Goal: Information Seeking & Learning: Learn about a topic

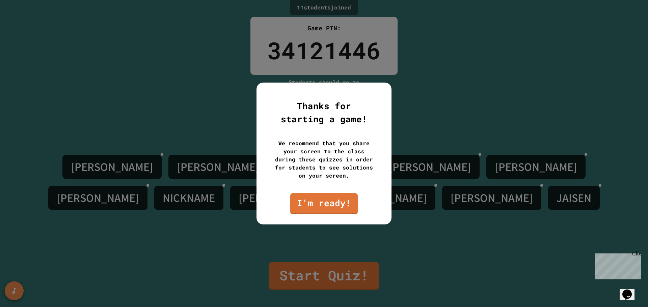
click at [322, 202] on link "I'm ready!" at bounding box center [323, 203] width 67 height 21
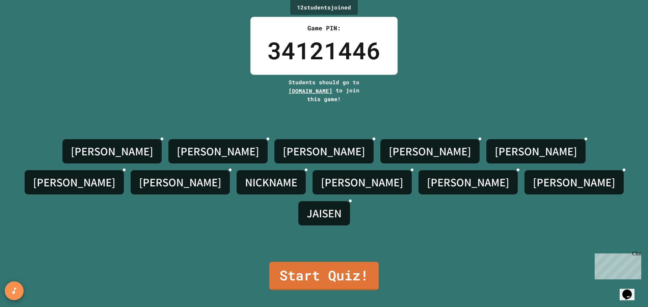
click at [348, 264] on link "Start Quiz!" at bounding box center [323, 276] width 109 height 28
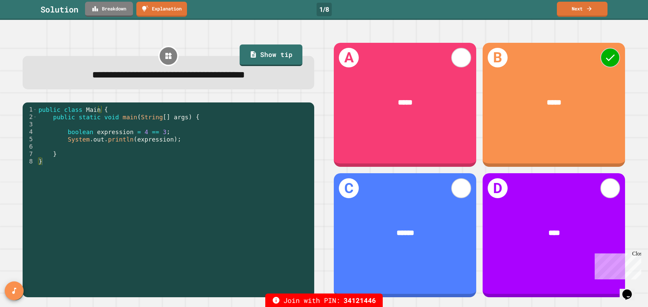
click at [118, 12] on link "Breakdown" at bounding box center [109, 9] width 48 height 15
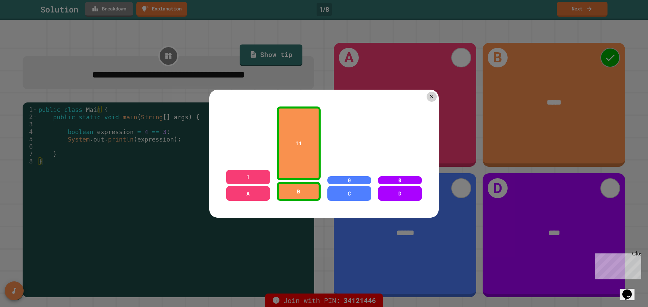
click at [430, 95] on icon at bounding box center [431, 96] width 3 height 3
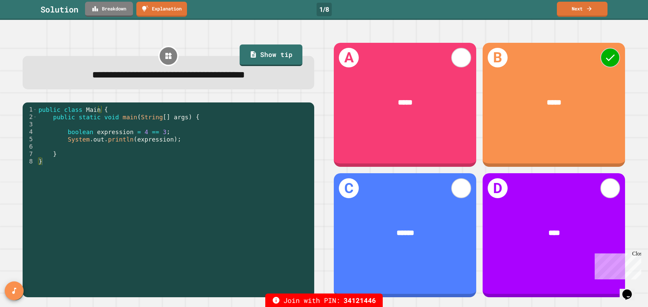
click at [586, 11] on icon at bounding box center [589, 8] width 7 height 7
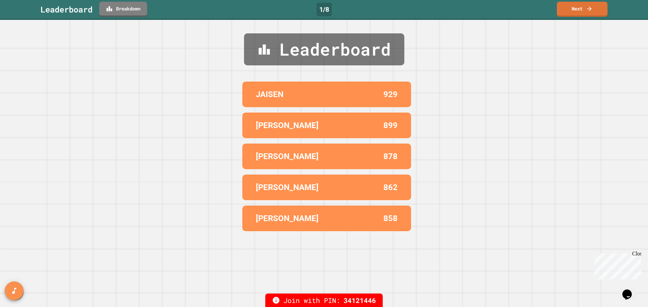
click at [592, 11] on icon at bounding box center [589, 8] width 7 height 7
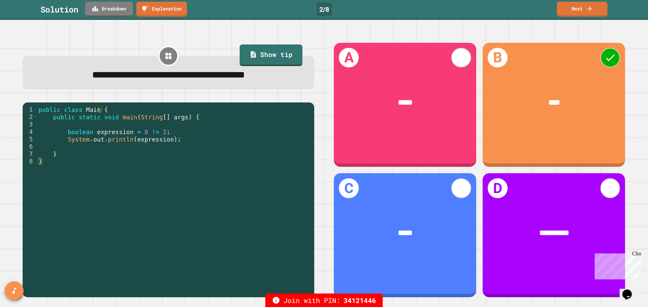
click at [119, 14] on link "Breakdown" at bounding box center [109, 9] width 48 height 15
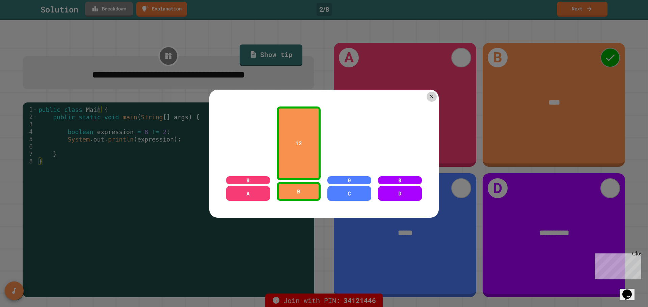
click at [430, 96] on icon at bounding box center [431, 96] width 5 height 5
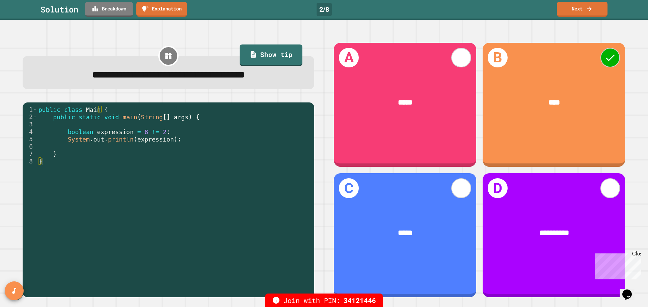
click at [584, 9] on link "Next" at bounding box center [582, 9] width 51 height 15
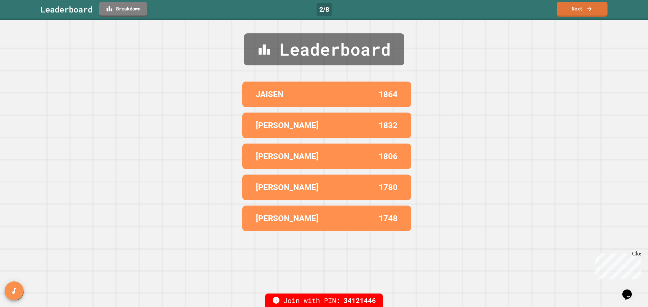
click at [577, 6] on link "Next" at bounding box center [582, 9] width 51 height 15
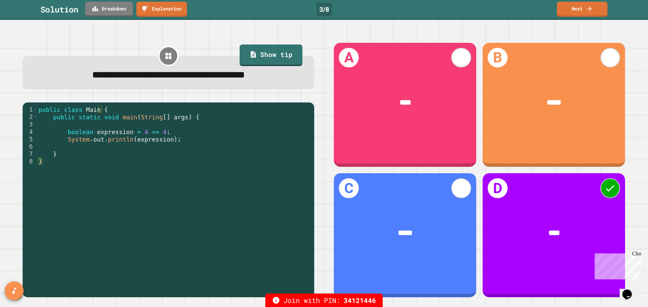
click at [121, 11] on link "Breakdown" at bounding box center [109, 9] width 48 height 15
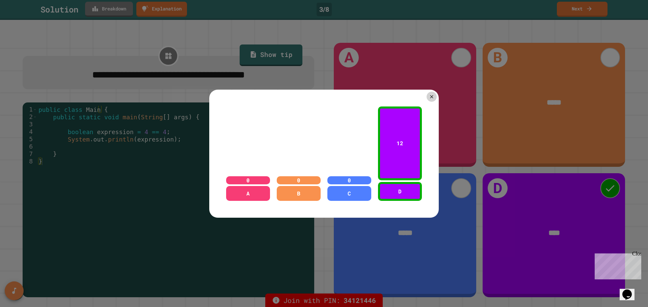
click at [431, 94] on icon at bounding box center [431, 96] width 5 height 5
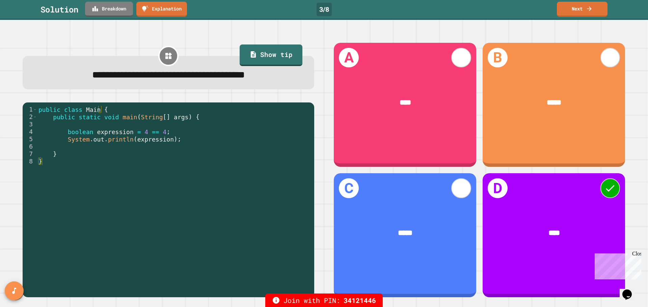
click at [580, 14] on link "Next" at bounding box center [582, 9] width 51 height 15
click at [593, 11] on link "Next" at bounding box center [582, 9] width 51 height 14
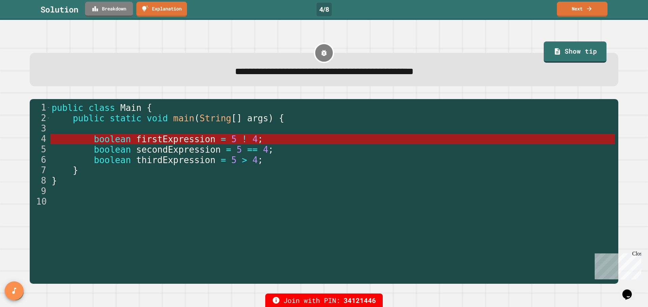
click at [116, 11] on link "Breakdown" at bounding box center [109, 9] width 48 height 15
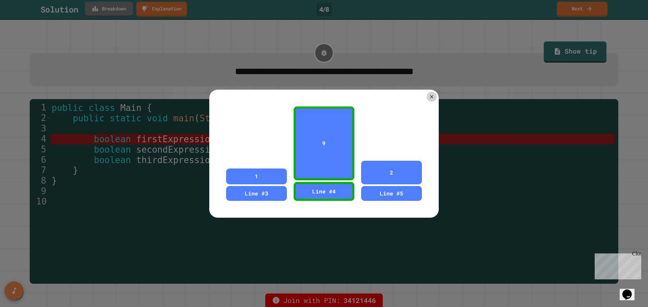
click at [429, 94] on icon at bounding box center [431, 96] width 5 height 5
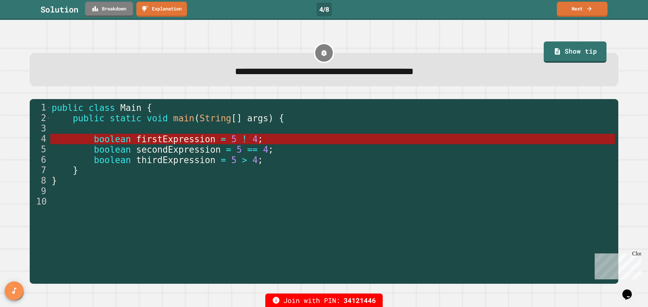
click at [581, 13] on link "Next" at bounding box center [582, 9] width 51 height 15
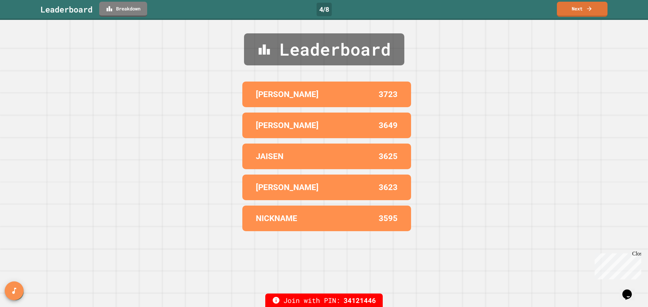
click at [576, 12] on link "Next" at bounding box center [582, 9] width 51 height 15
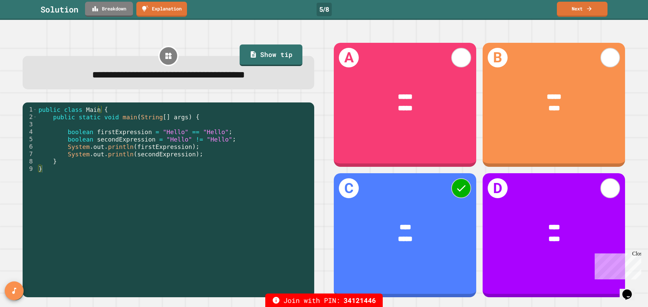
click at [122, 15] on link "Breakdown" at bounding box center [109, 9] width 48 height 15
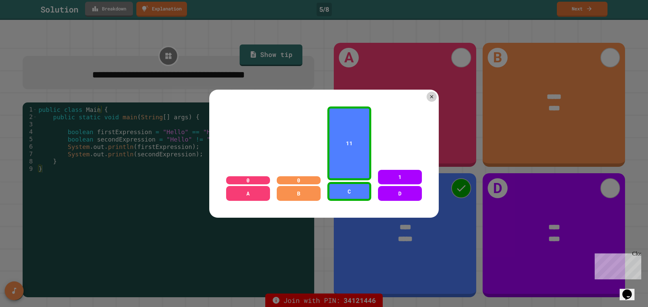
click at [431, 96] on icon at bounding box center [431, 96] width 5 height 5
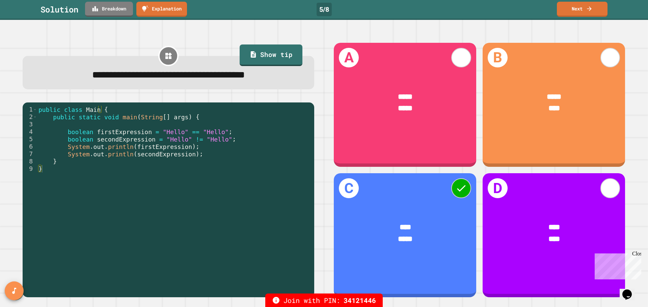
click at [581, 11] on link "Next" at bounding box center [582, 9] width 51 height 15
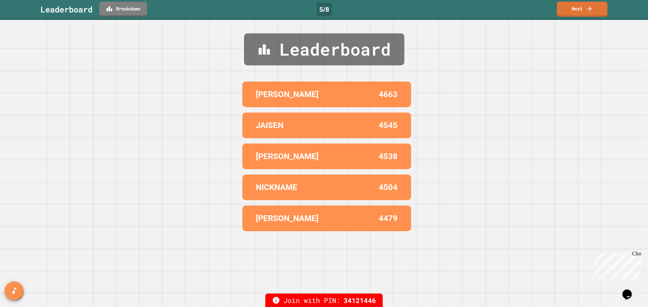
click at [579, 13] on link "Next" at bounding box center [582, 9] width 51 height 15
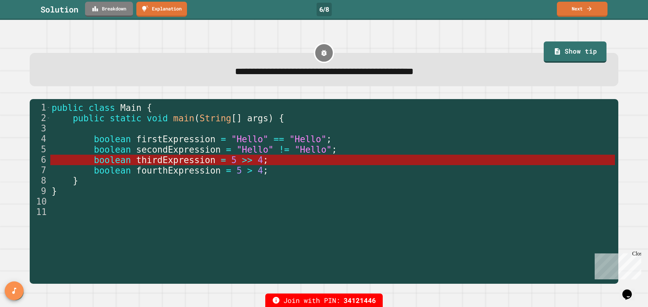
click at [117, 10] on link "Breakdown" at bounding box center [109, 9] width 48 height 15
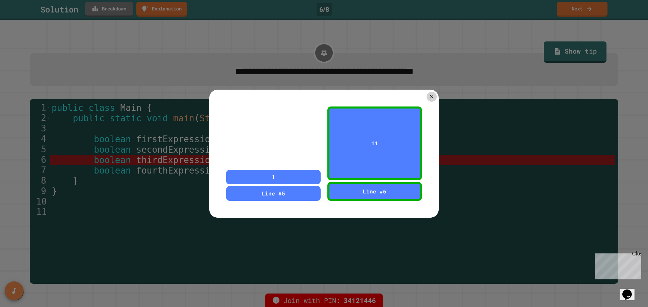
click at [430, 94] on icon at bounding box center [431, 96] width 5 height 5
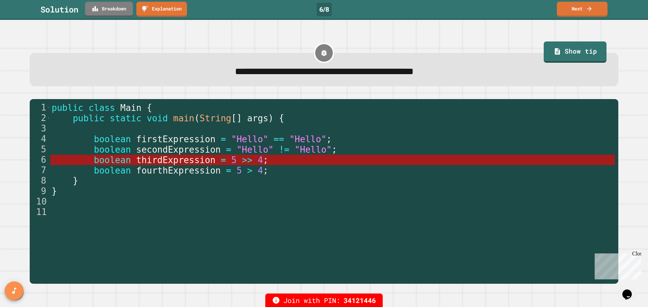
click at [587, 11] on icon at bounding box center [589, 8] width 7 height 7
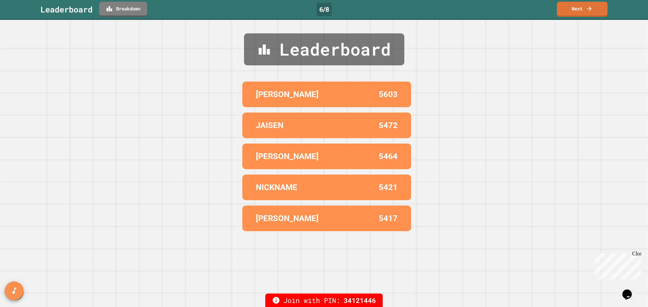
click at [594, 8] on link "Next" at bounding box center [582, 9] width 51 height 15
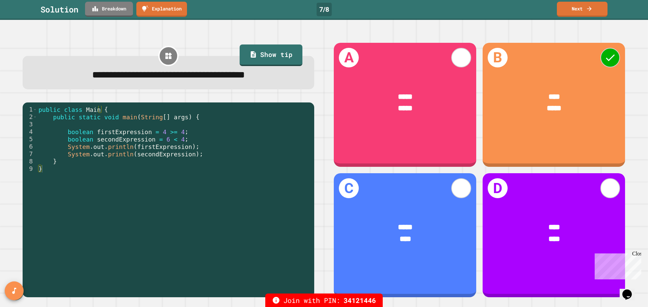
click at [114, 12] on link "Breakdown" at bounding box center [109, 9] width 48 height 15
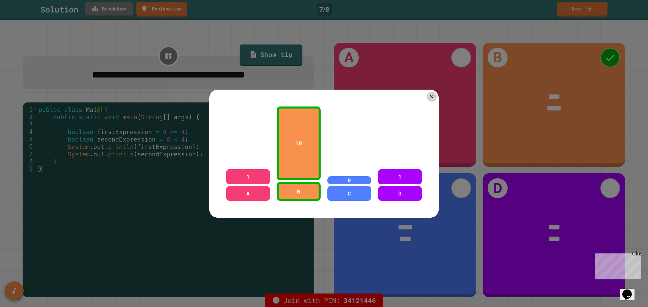
click at [430, 95] on icon at bounding box center [431, 96] width 5 height 5
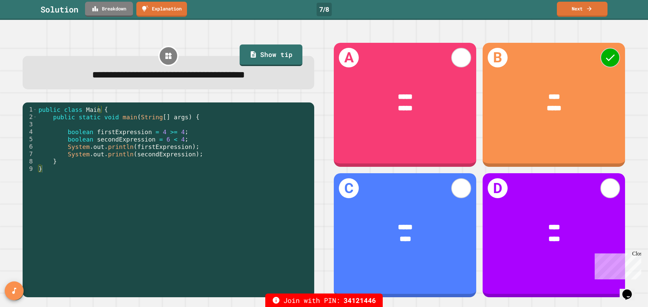
click at [582, 13] on link "Next" at bounding box center [582, 9] width 51 height 15
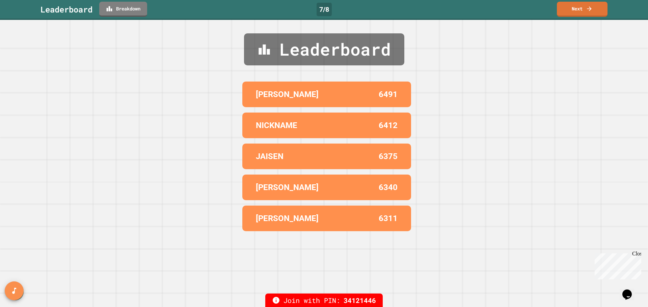
click at [583, 10] on link "Next" at bounding box center [582, 9] width 51 height 15
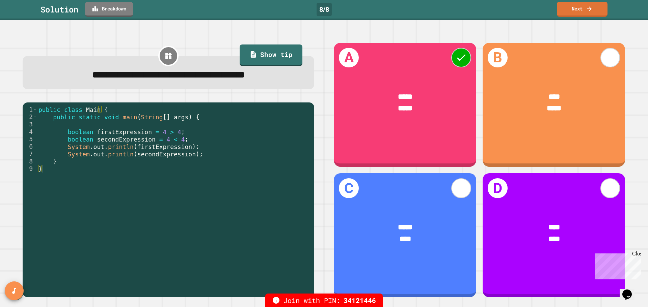
click at [116, 14] on link "Breakdown" at bounding box center [109, 9] width 48 height 15
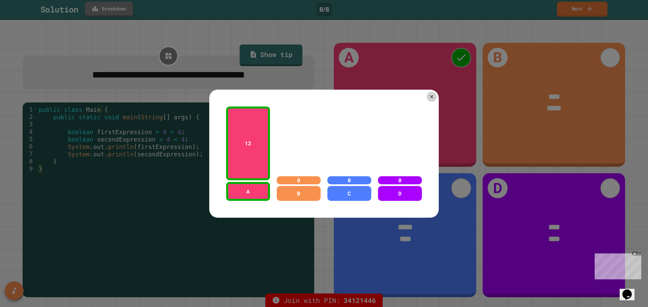
click at [429, 95] on icon at bounding box center [431, 96] width 5 height 5
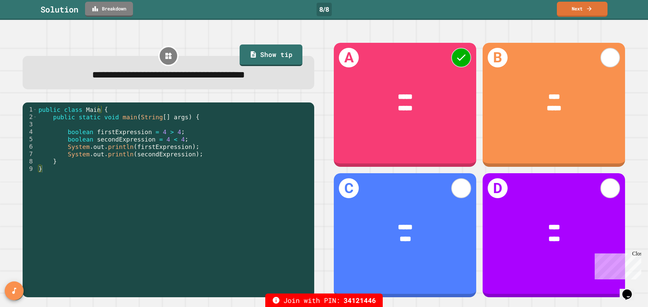
click at [585, 14] on link "Next" at bounding box center [582, 9] width 51 height 15
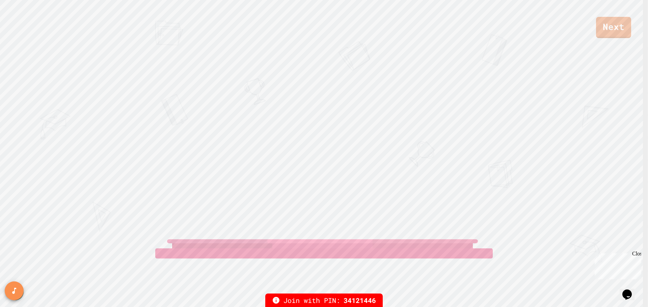
click at [613, 28] on link "Next" at bounding box center [613, 27] width 35 height 21
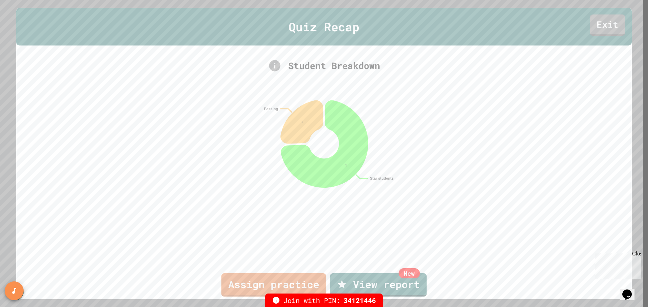
click at [607, 27] on link "Exit" at bounding box center [607, 25] width 35 height 21
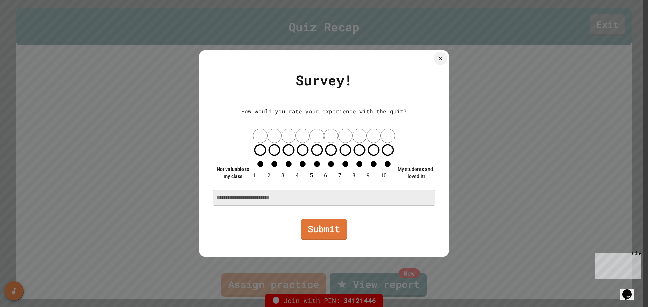
click at [322, 220] on link "Submit" at bounding box center [324, 229] width 46 height 21
